Goal: Check status

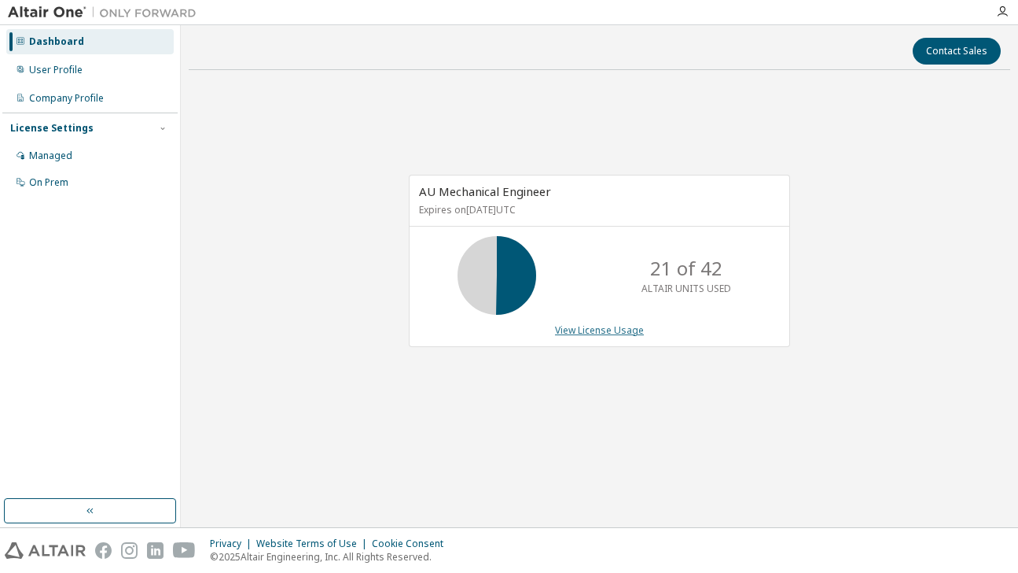
click at [574, 330] on link "View License Usage" at bounding box center [599, 329] width 89 height 13
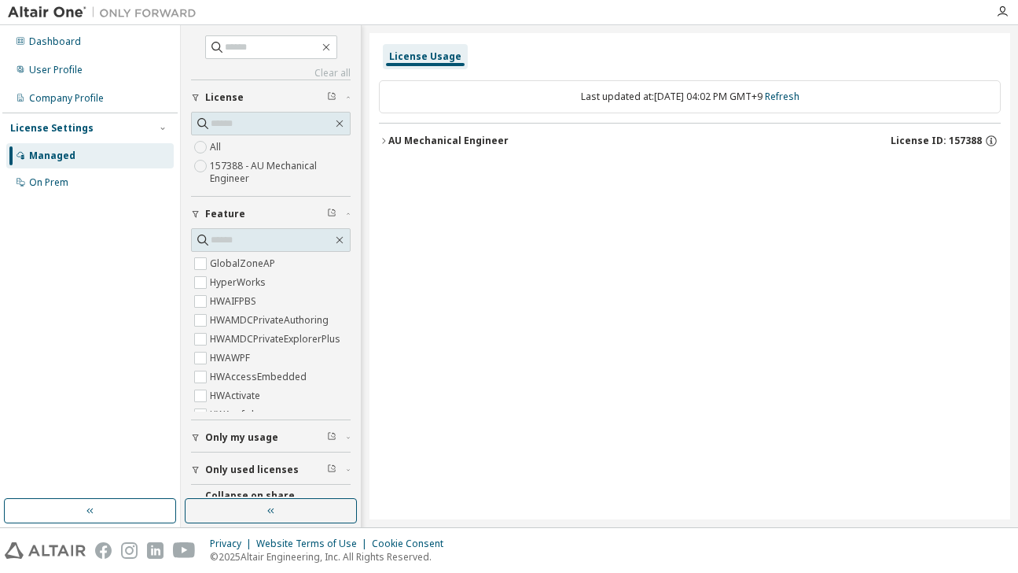
click at [370, 144] on div "License Usage Last updated at: Tue 2025-10-07 04:02 PM GMT+9 Refresh AU Mechani…" at bounding box center [690, 276] width 641 height 486
click at [376, 140] on div "License Usage Last updated at: Tue 2025-10-07 04:02 PM GMT+9 Refresh AU Mechani…" at bounding box center [690, 276] width 641 height 486
click at [384, 142] on icon "button" at bounding box center [383, 140] width 9 height 9
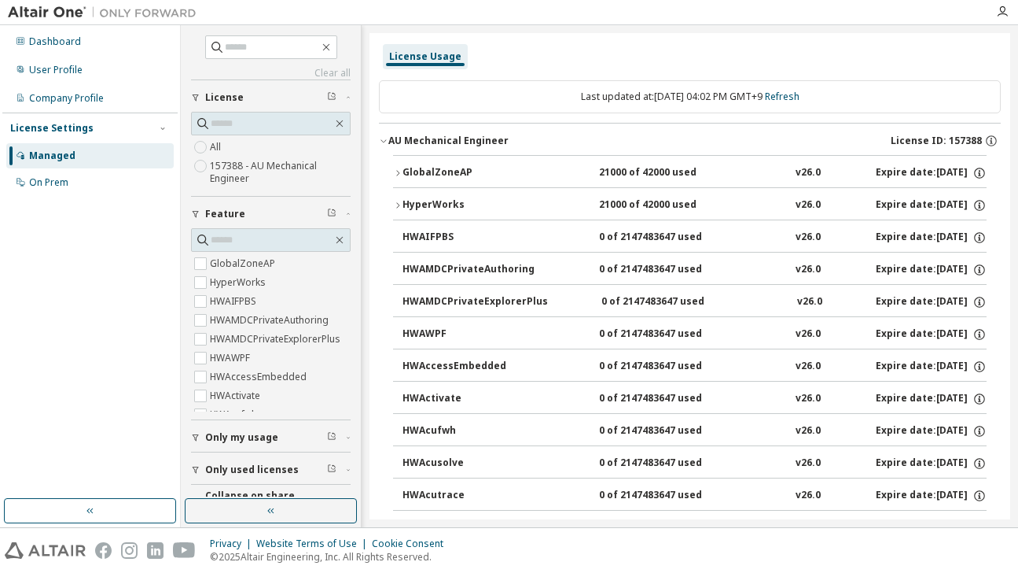
click at [394, 171] on icon "button" at bounding box center [397, 172] width 9 height 9
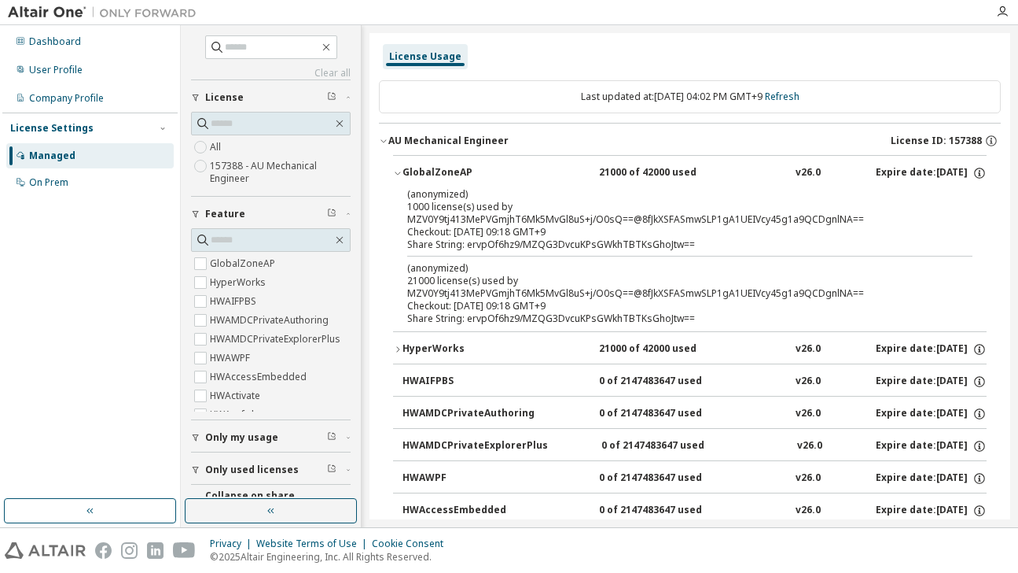
click at [398, 348] on icon "button" at bounding box center [397, 348] width 9 height 9
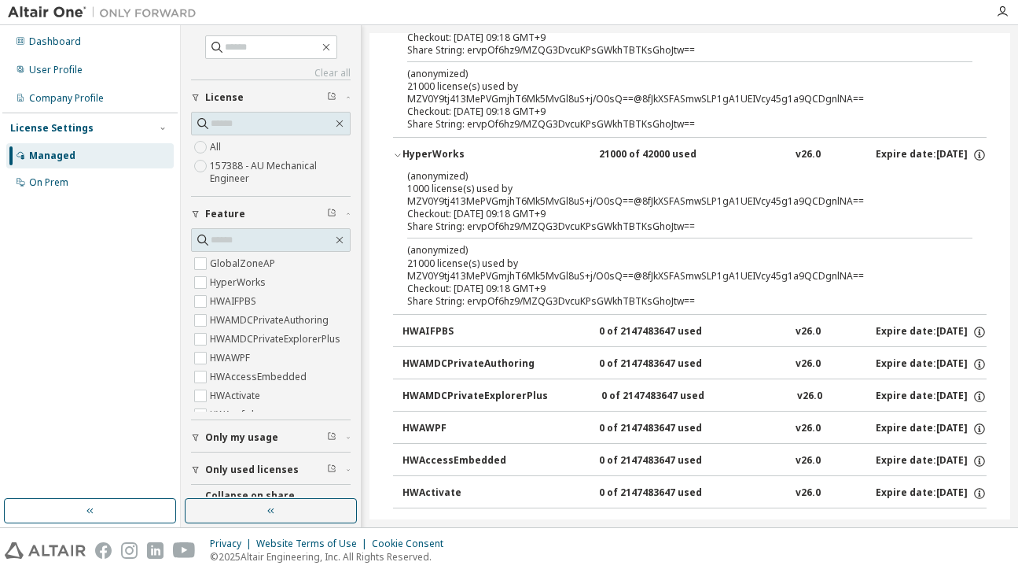
scroll to position [157, 0]
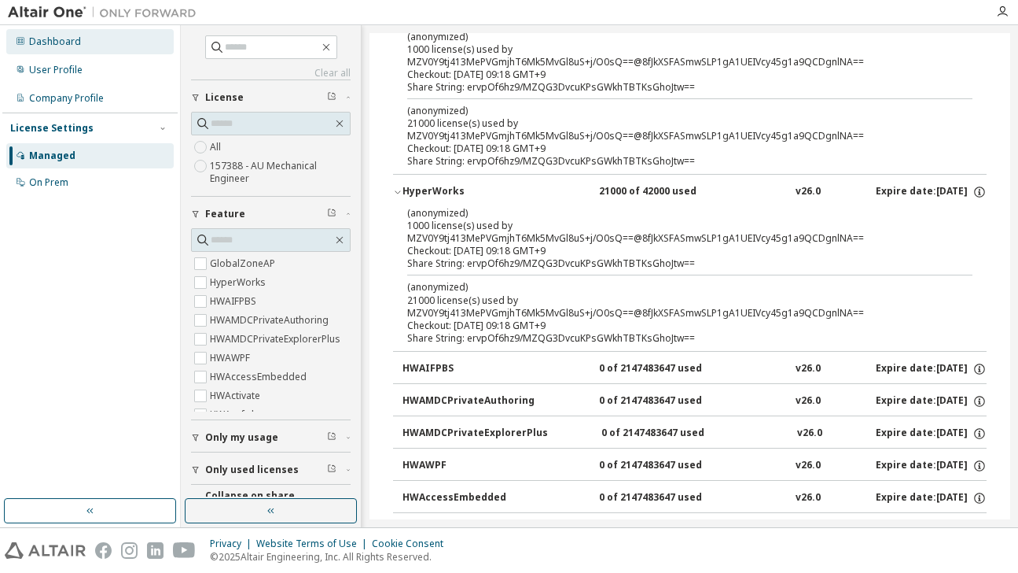
click at [87, 48] on div "Dashboard" at bounding box center [90, 41] width 168 height 25
